Goal: Information Seeking & Learning: Learn about a topic

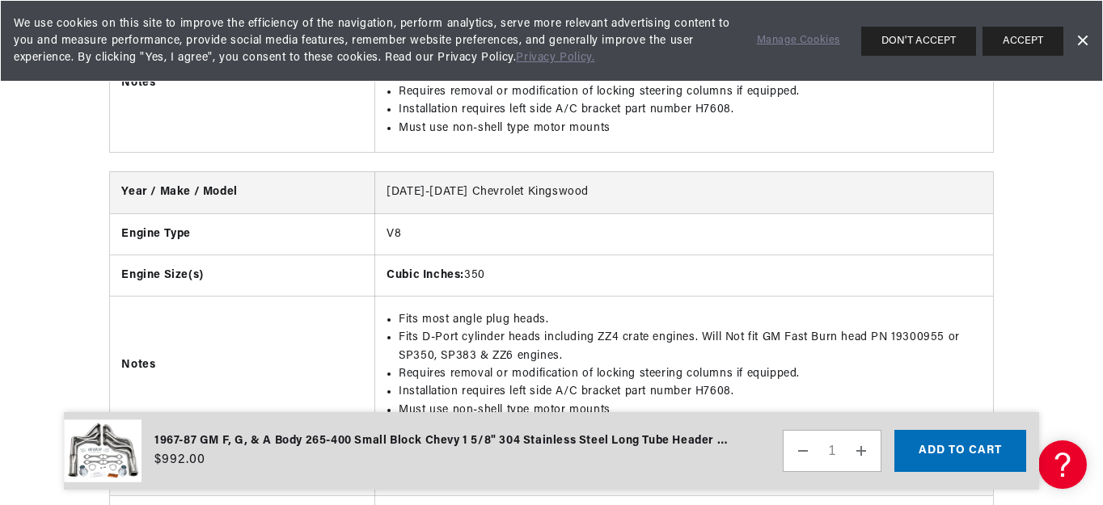
click at [952, 281] on td "Cubic Inches: 350" at bounding box center [684, 275] width 618 height 41
click at [609, 282] on td "Cubic Inches: 350" at bounding box center [684, 275] width 618 height 41
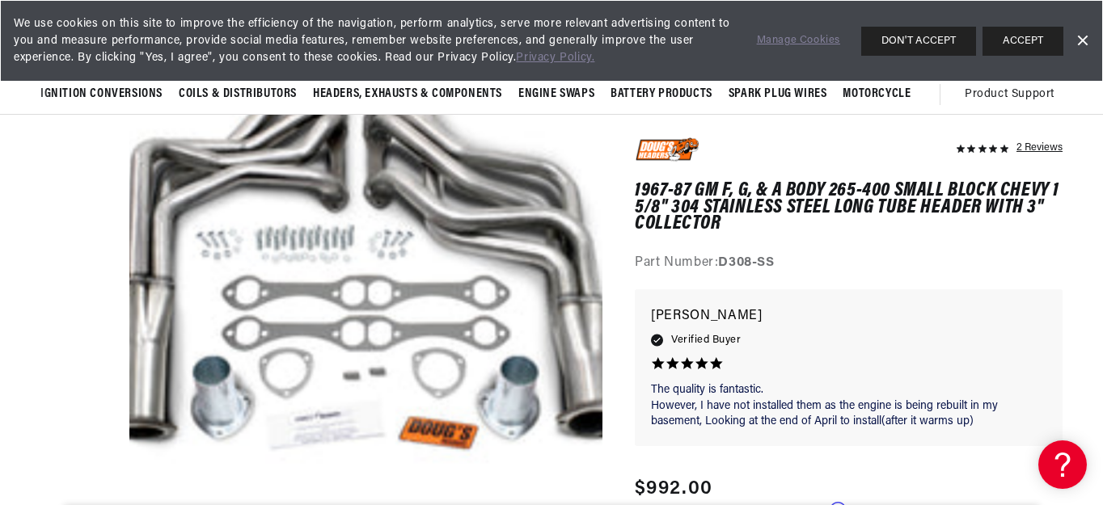
scroll to position [0, 603]
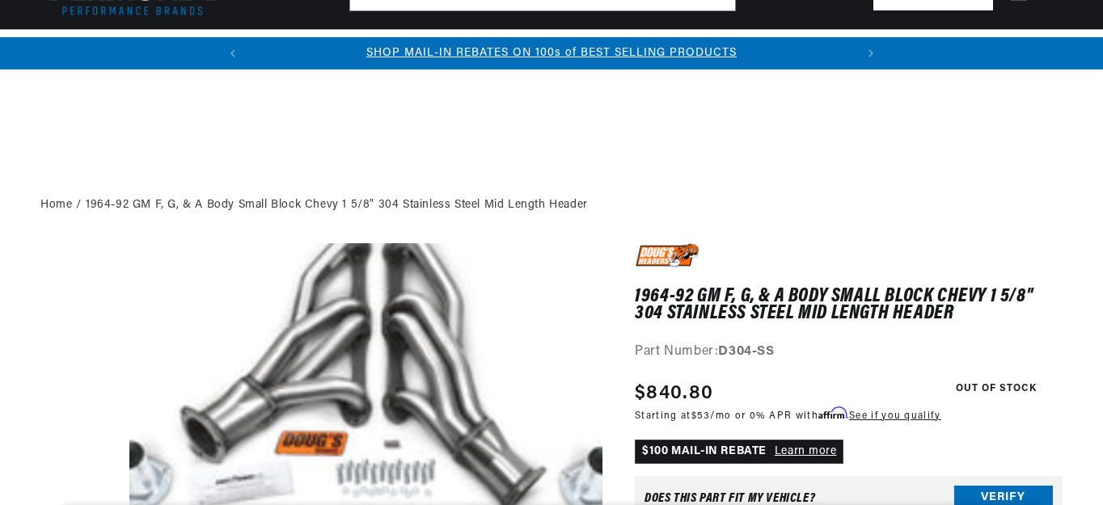
scroll to position [32, 0]
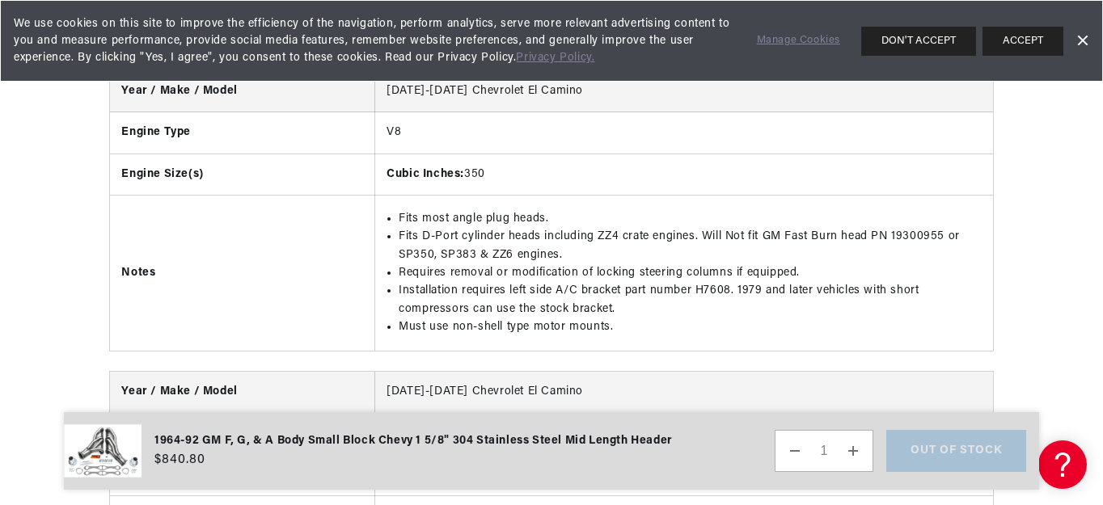
scroll to position [0, 603]
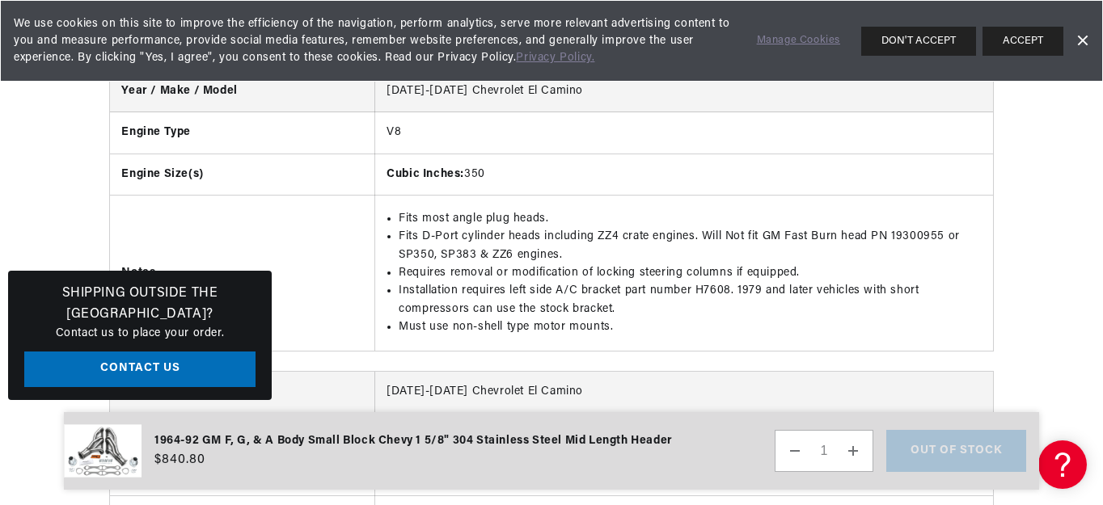
click at [774, 185] on td "Cubic Inches: 350" at bounding box center [684, 174] width 618 height 41
click at [369, 215] on th "Notes" at bounding box center [242, 273] width 264 height 155
drag, startPoint x: 311, startPoint y: 295, endPoint x: 302, endPoint y: 297, distance: 9.0
click at [311, 295] on th "Notes" at bounding box center [242, 273] width 264 height 155
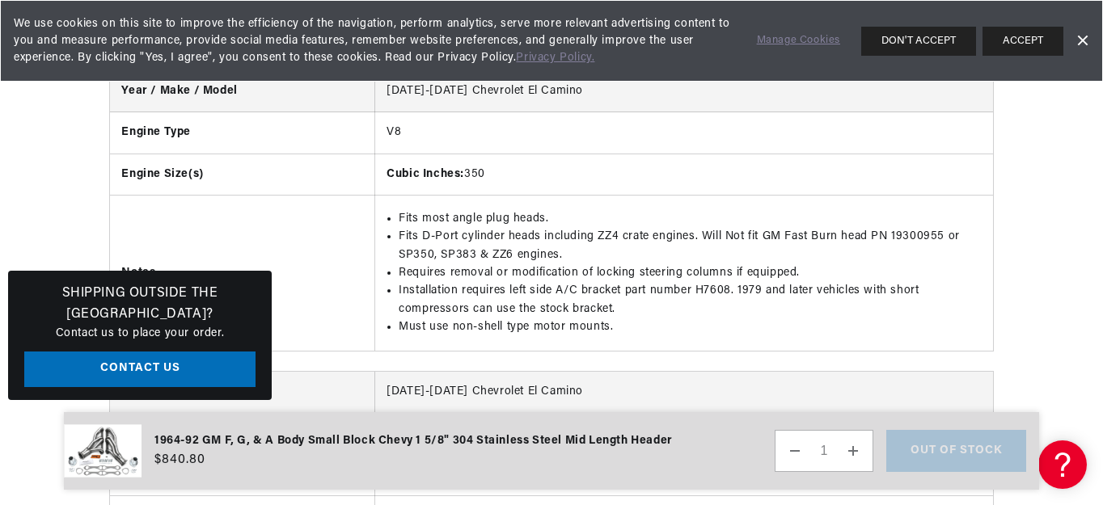
click at [320, 379] on th "Year / Make / Model" at bounding box center [242, 392] width 264 height 41
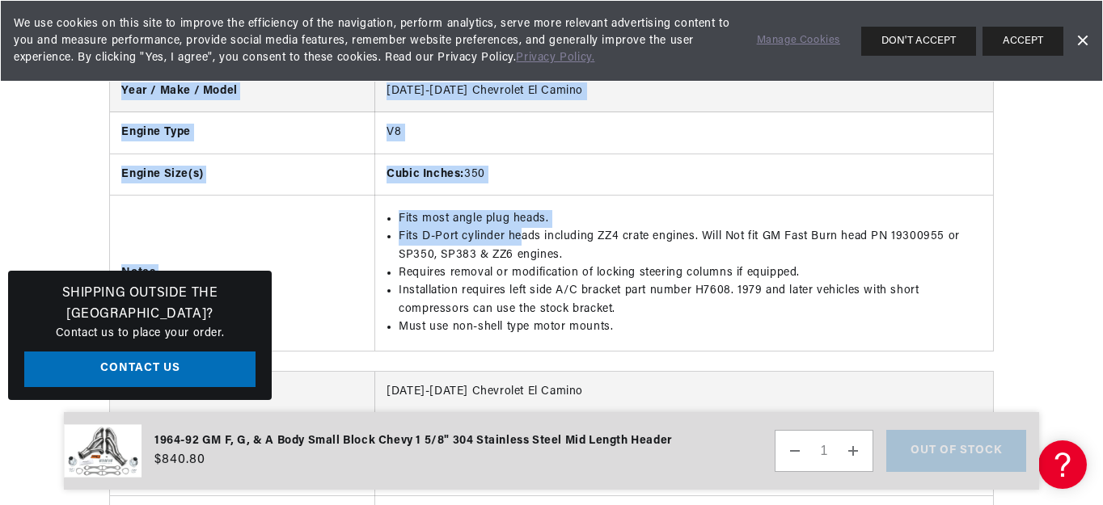
scroll to position [0, 603]
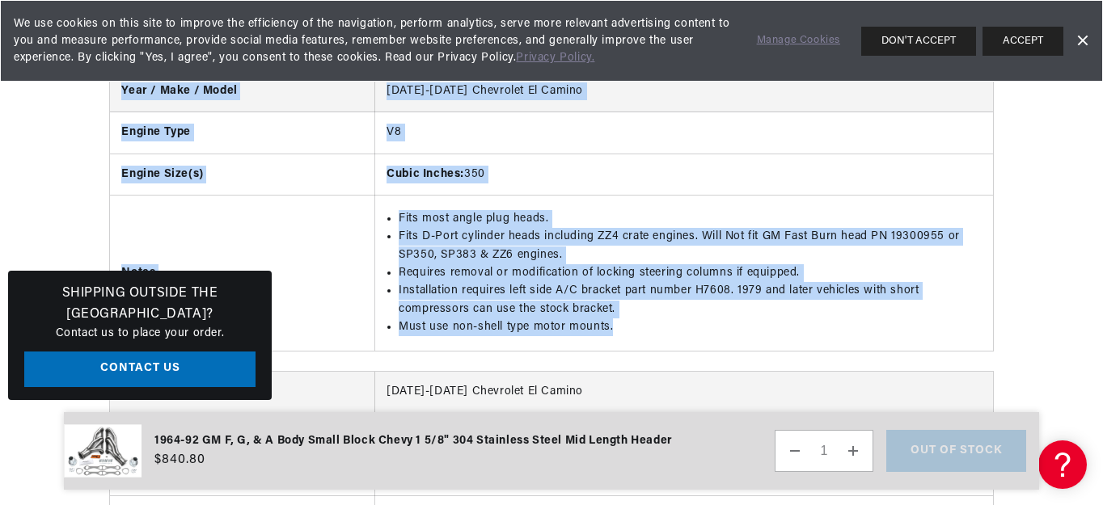
drag, startPoint x: 131, startPoint y: 91, endPoint x: 651, endPoint y: 325, distance: 570.4
click at [651, 325] on tbody "Year / Make / Model 1968-1979 Chevrolet El Camino Engine Type V8 Engine Size(s)…" at bounding box center [551, 211] width 882 height 280
click at [741, 349] on td "Fits most angle plug heads. Fits D-Port cylinder heads including ZZ4 crate engi…" at bounding box center [684, 273] width 618 height 155
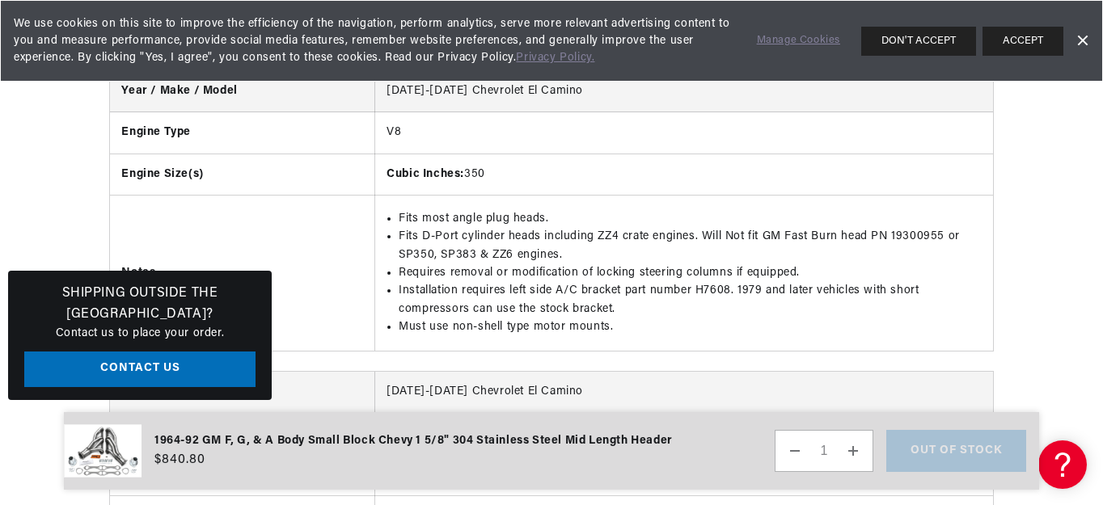
scroll to position [0, 0]
